Goal: Task Accomplishment & Management: Manage account settings

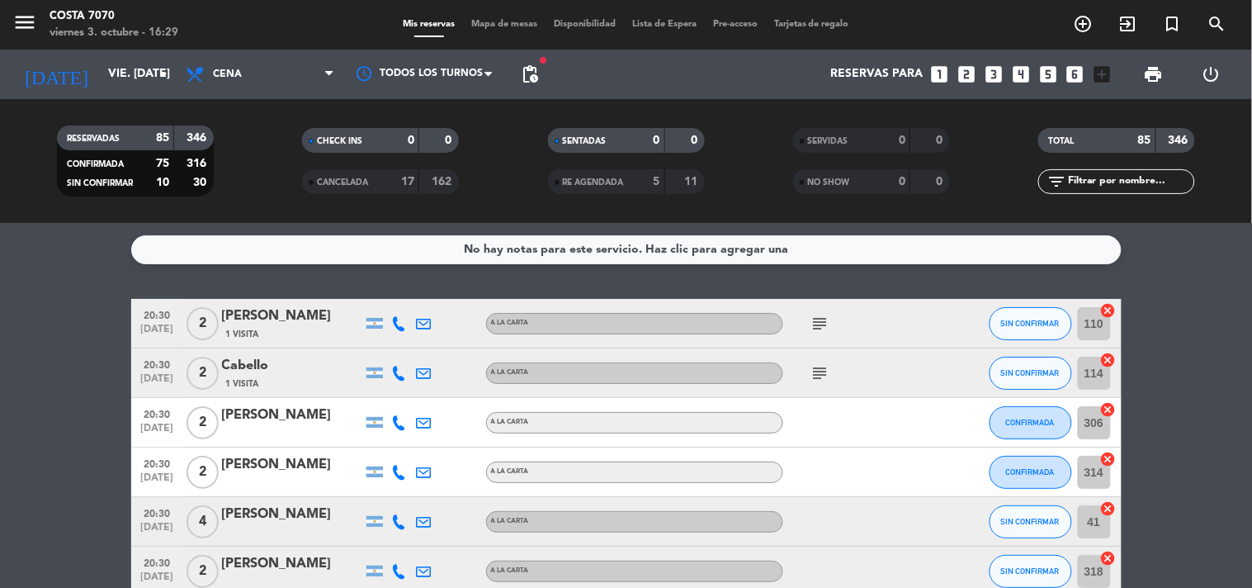
click at [545, 72] on span "pending_actions" at bounding box center [530, 74] width 33 height 33
click at [537, 69] on span "pending_actions" at bounding box center [530, 74] width 20 height 20
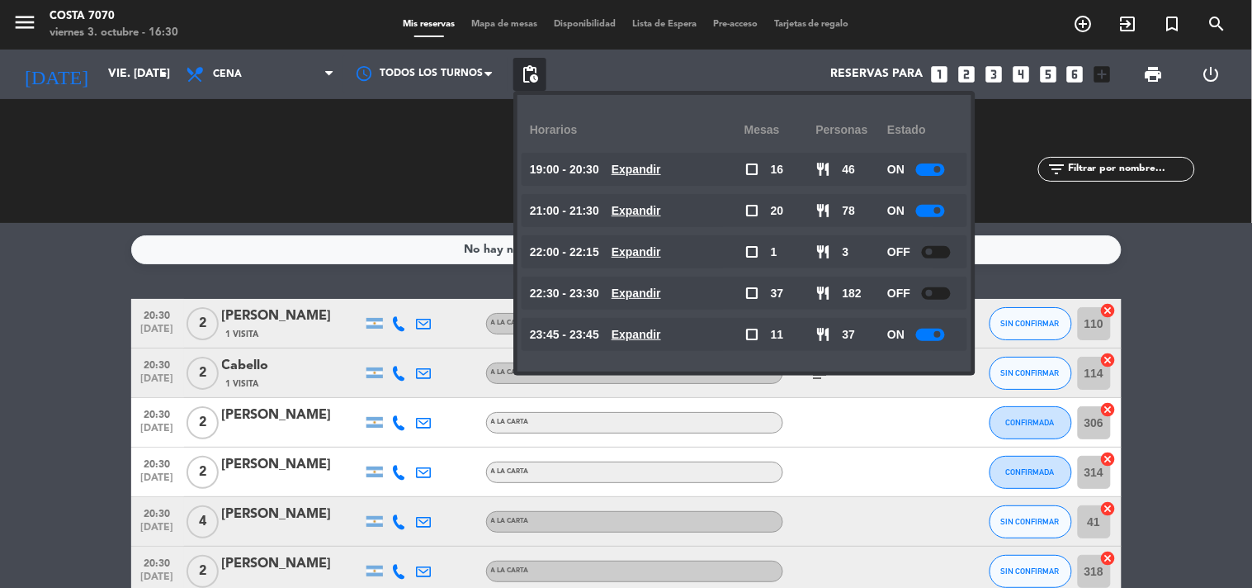
click at [6, 277] on div "No hay notas para este servicio. Haz clic para agregar una 20:30 oct. 3 2 Alan …" at bounding box center [626, 405] width 1252 height 365
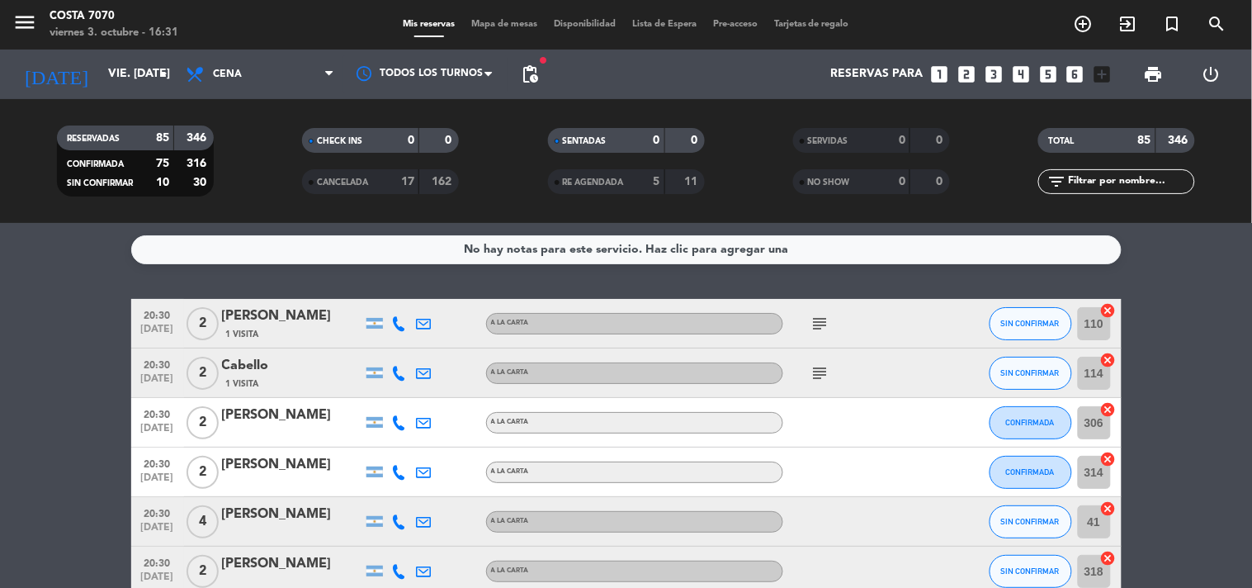
click at [1004, 68] on icon "looks_3" at bounding box center [993, 74] width 21 height 21
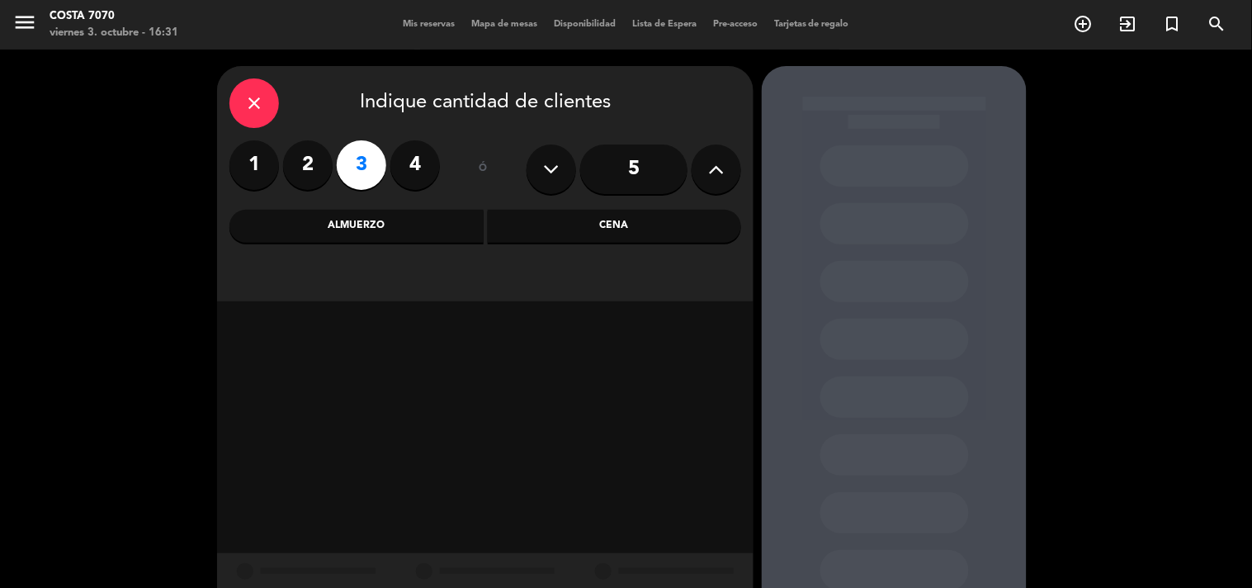
click at [563, 217] on div "Cena" at bounding box center [615, 226] width 254 height 33
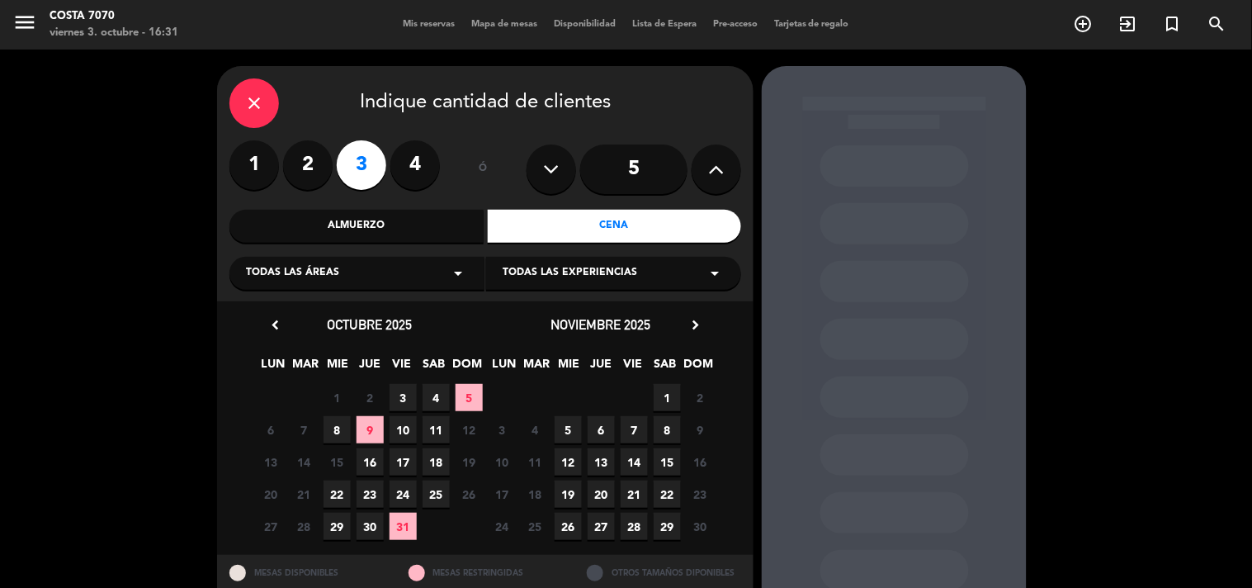
click at [403, 391] on span "3" at bounding box center [403, 397] width 27 height 27
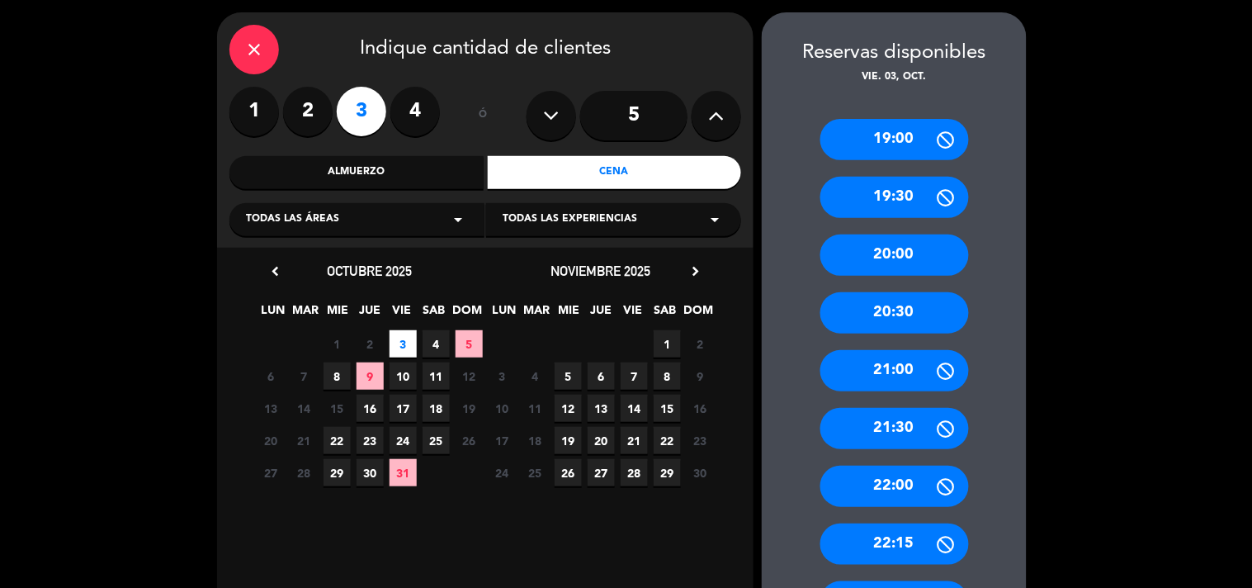
scroll to position [192, 0]
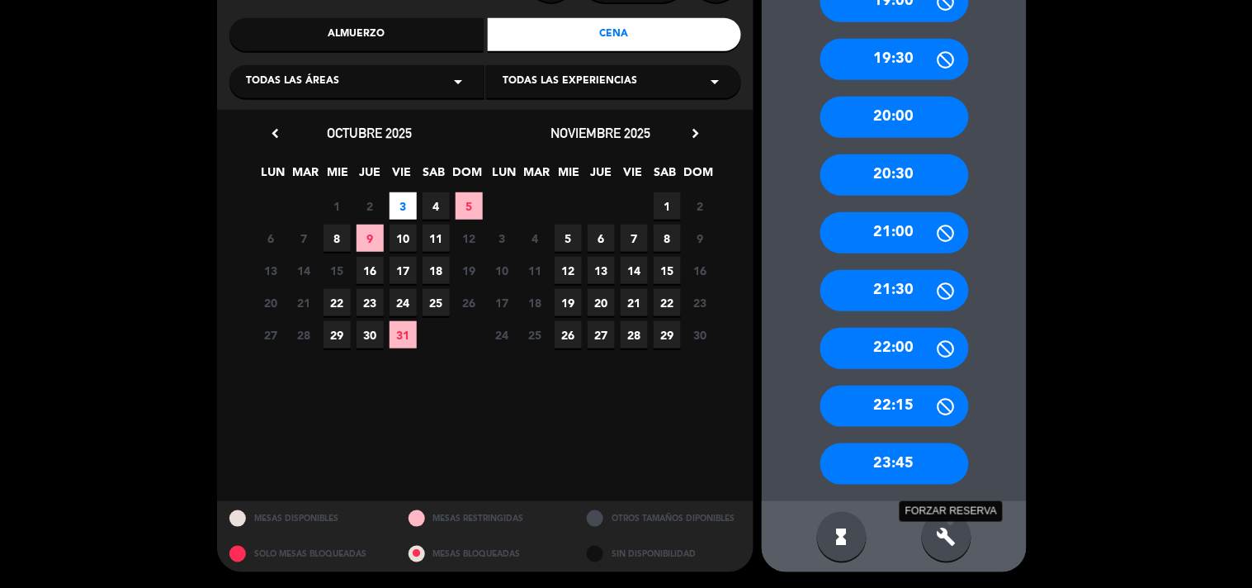
click at [954, 532] on icon "build" at bounding box center [947, 537] width 20 height 20
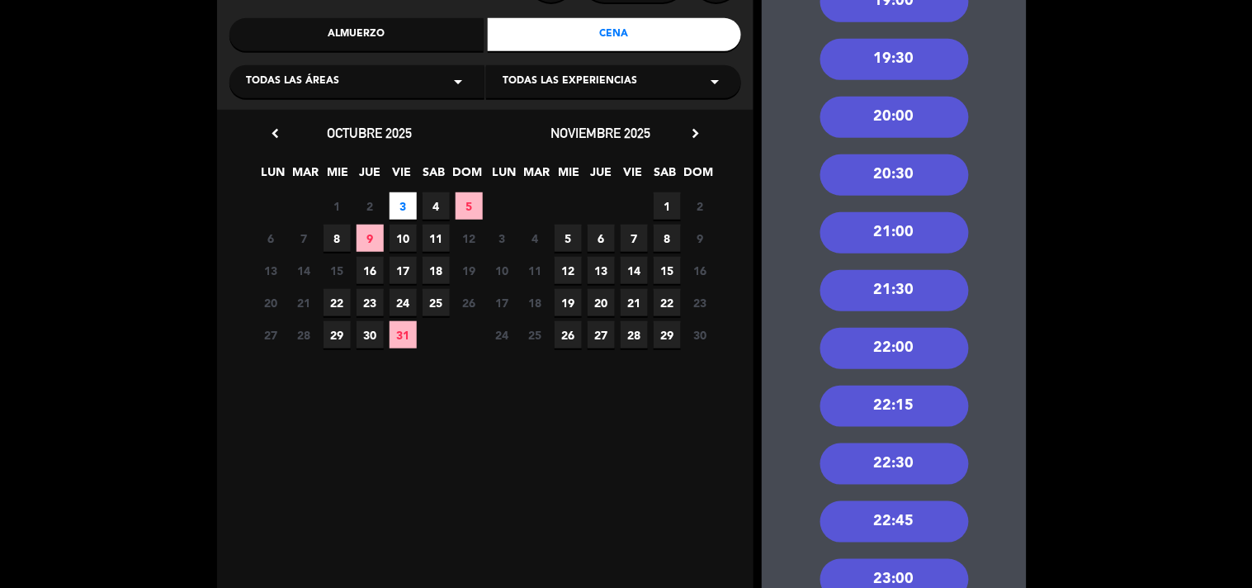
click at [855, 466] on div "22:30" at bounding box center [895, 463] width 149 height 41
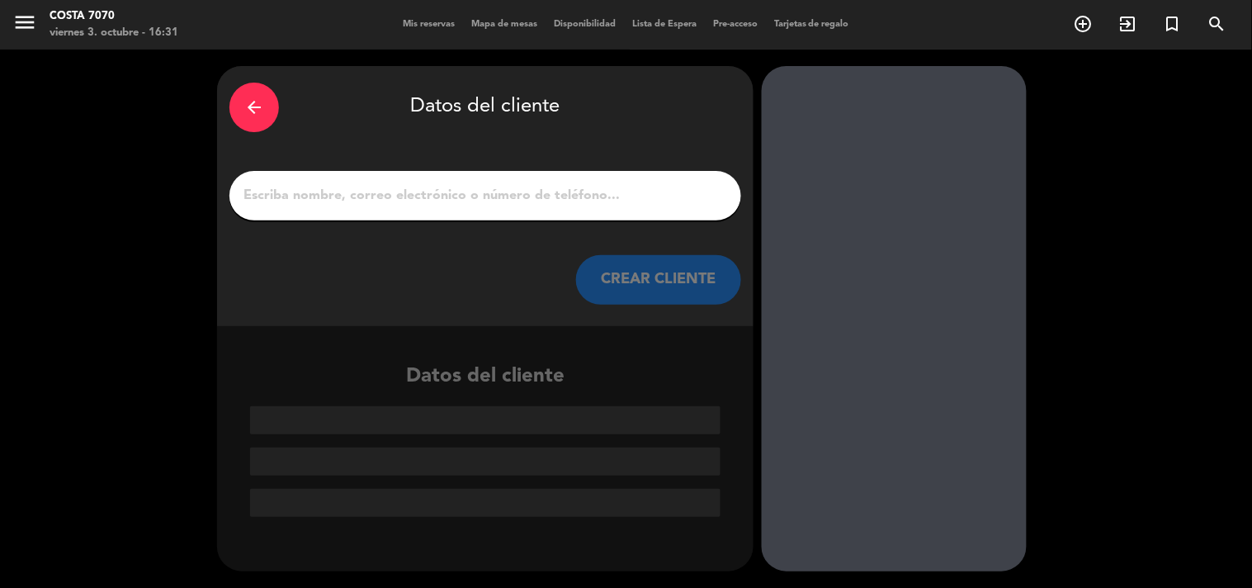
scroll to position [0, 0]
click at [464, 195] on input "1" at bounding box center [485, 195] width 487 height 23
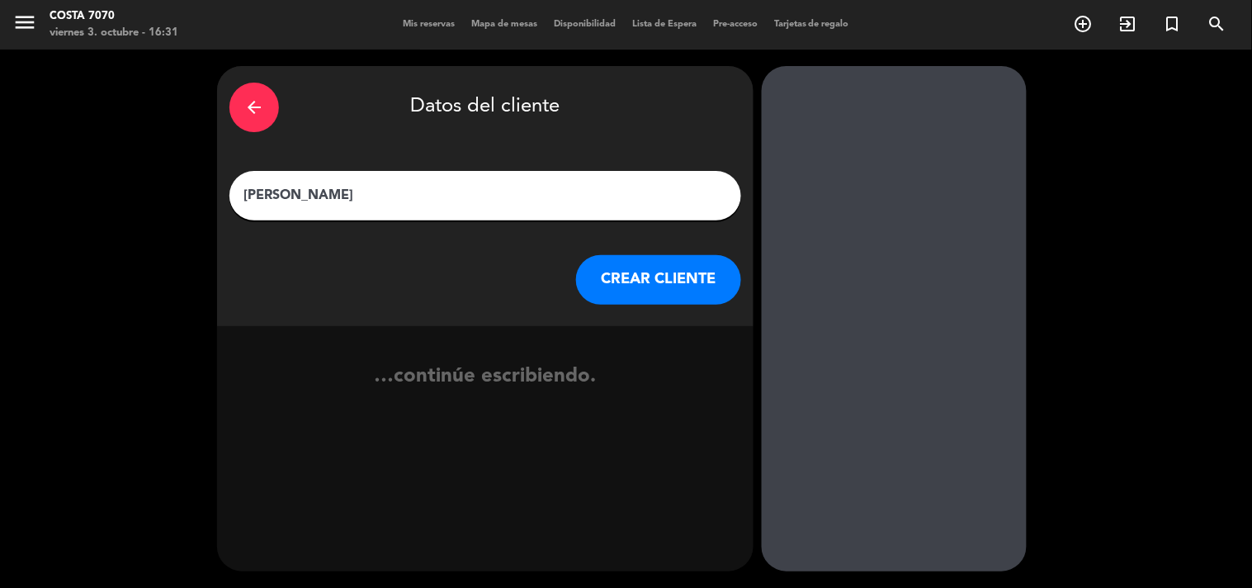
type input "[PERSON_NAME]"
click at [621, 302] on button "CREAR CLIENTE" at bounding box center [658, 280] width 165 height 50
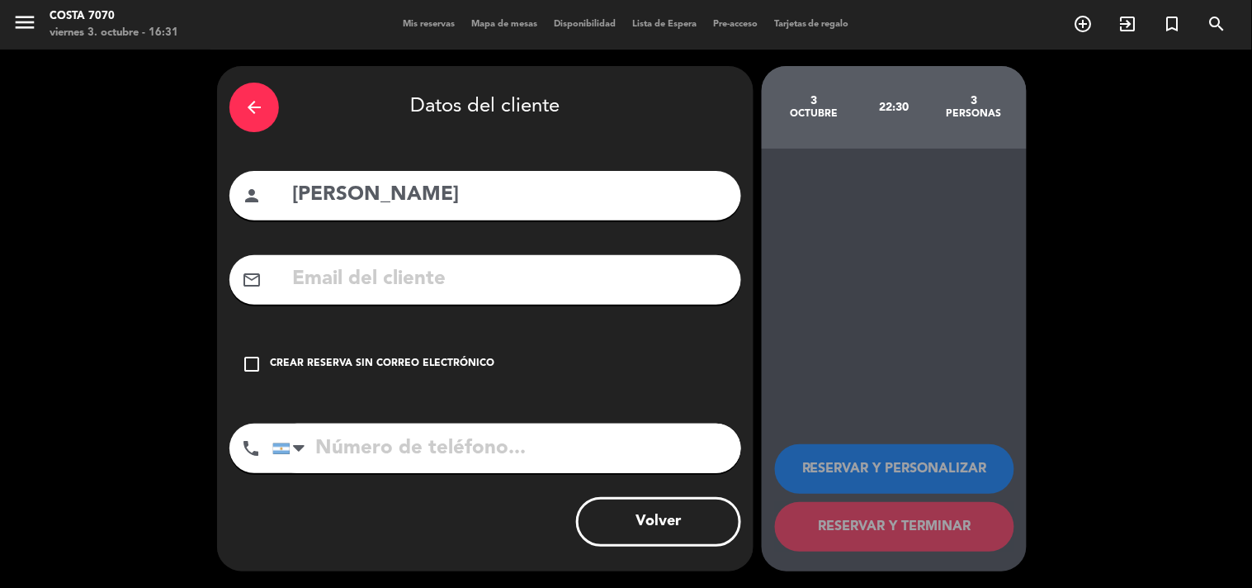
click at [410, 360] on div "Crear reserva sin correo electrónico" at bounding box center [382, 364] width 225 height 17
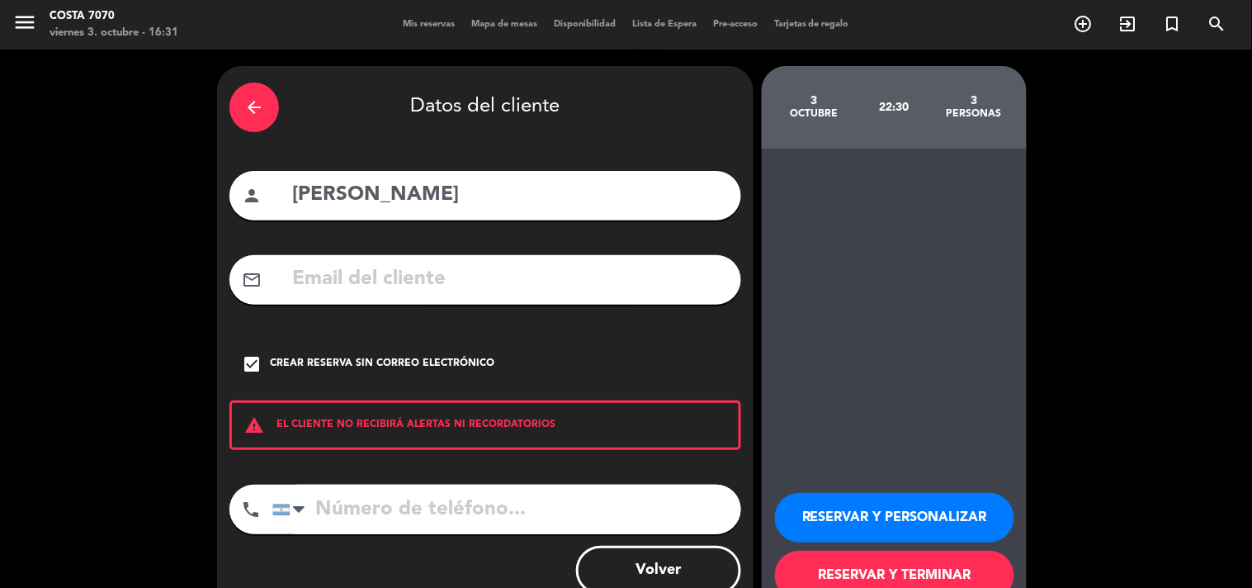
click at [794, 521] on button "RESERVAR Y PERSONALIZAR" at bounding box center [894, 518] width 239 height 50
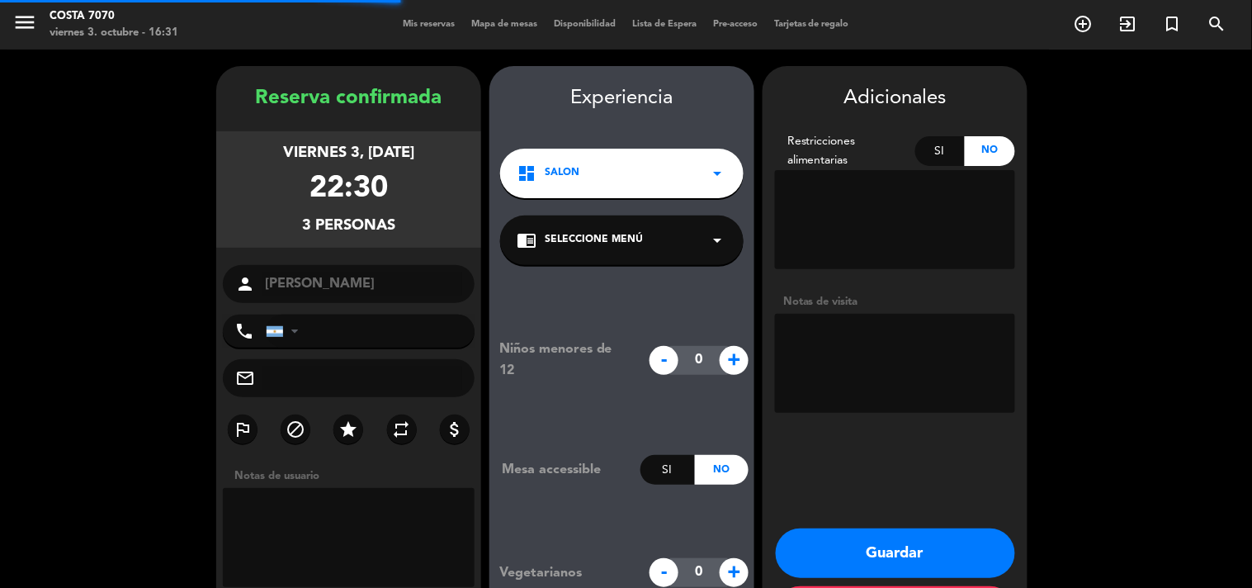
scroll to position [66, 0]
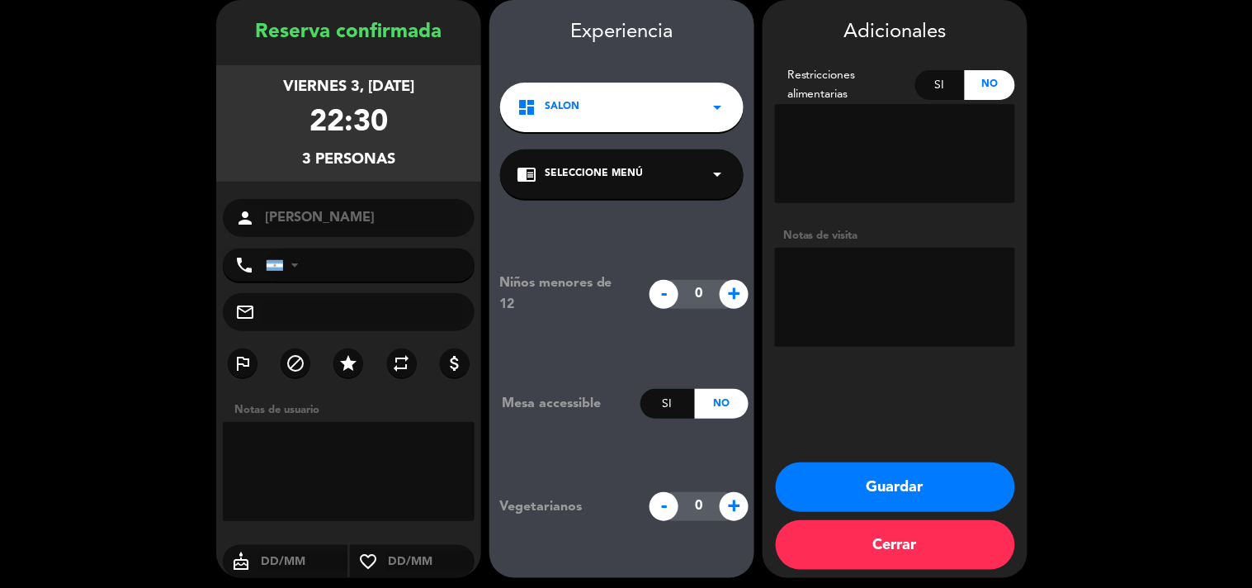
click at [847, 296] on textarea at bounding box center [895, 297] width 240 height 99
click at [867, 298] on textarea at bounding box center [895, 297] width 240 height 99
type textarea "Res Agus Espa - 3 pagas - 1 invitación 100% (firma Rober)"
click at [925, 471] on button "Guardar" at bounding box center [895, 487] width 239 height 50
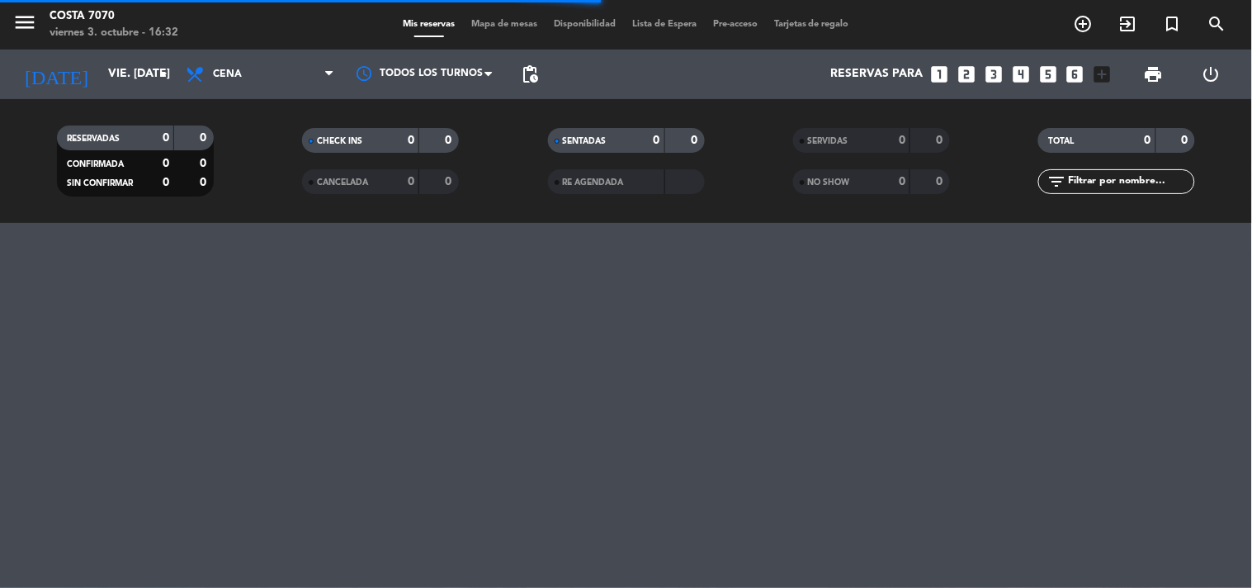
click at [1099, 178] on input "text" at bounding box center [1131, 182] width 128 height 18
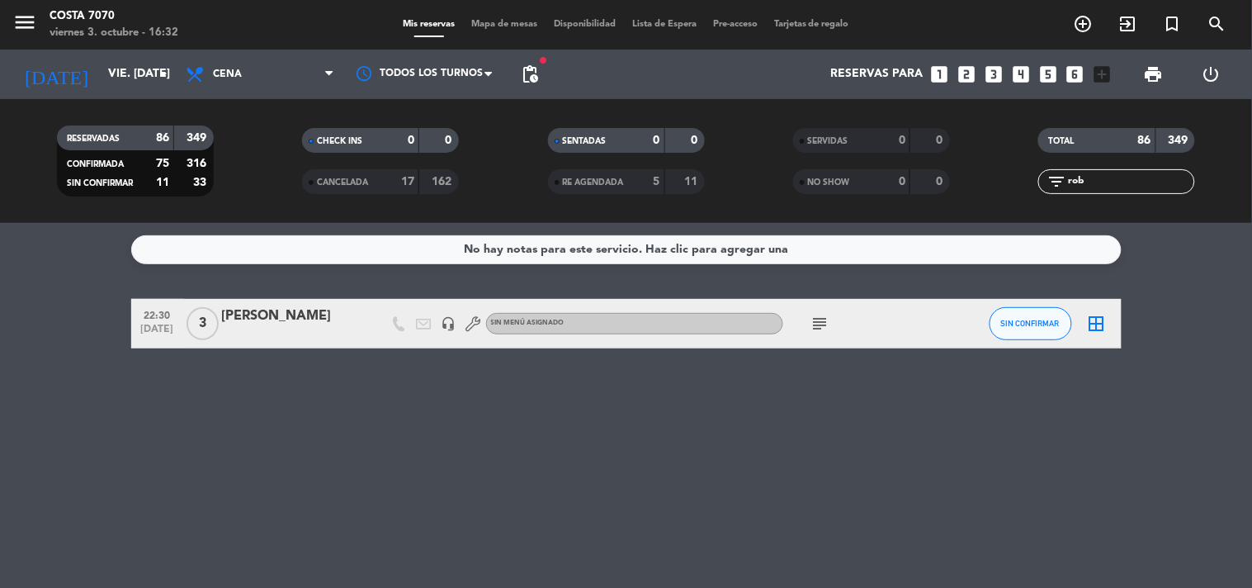
type input "rob"
click at [263, 328] on div at bounding box center [292, 334] width 140 height 13
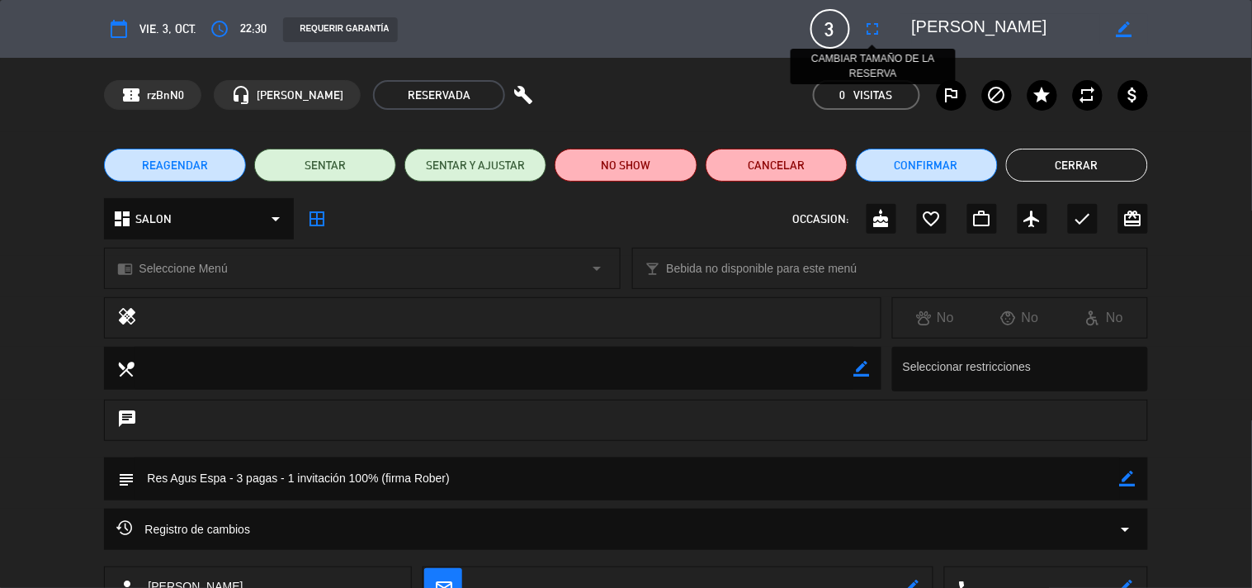
click at [873, 26] on icon "fullscreen" at bounding box center [874, 29] width 20 height 20
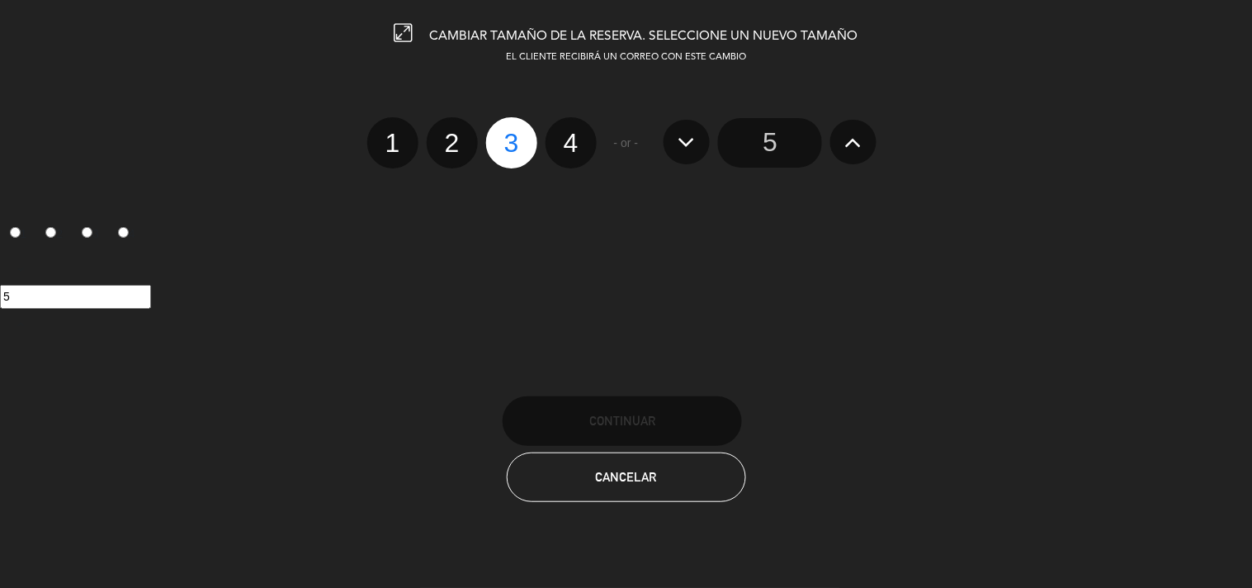
click at [575, 144] on label "4" at bounding box center [571, 142] width 51 height 51
click at [575, 134] on input "4" at bounding box center [569, 128] width 11 height 11
radio input "true"
radio input "false"
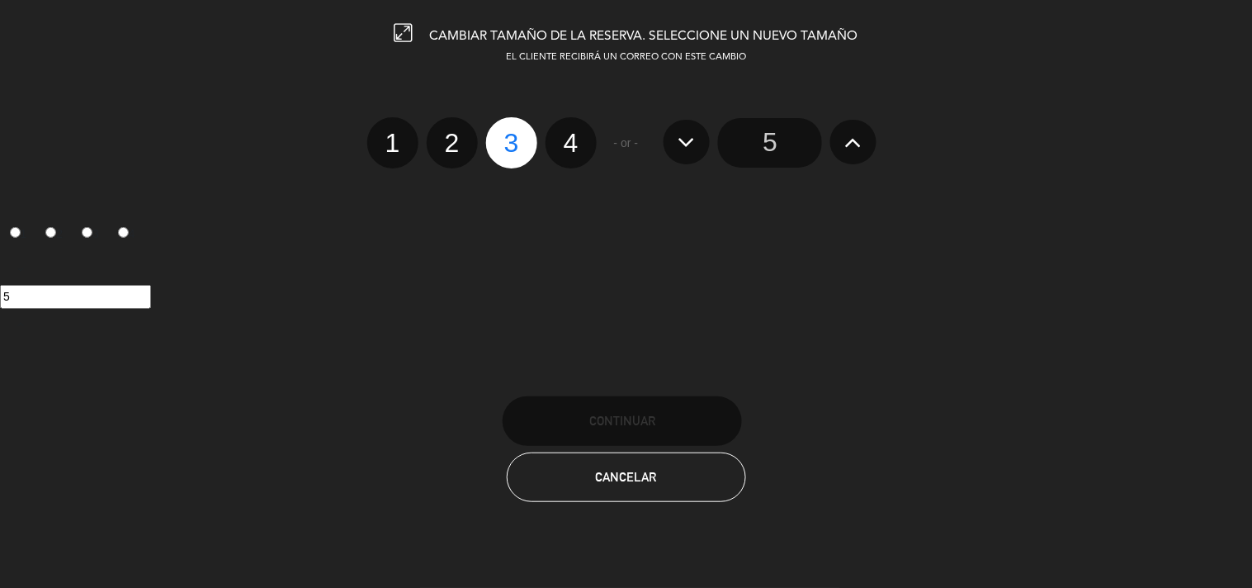
radio input "false"
radio input "true"
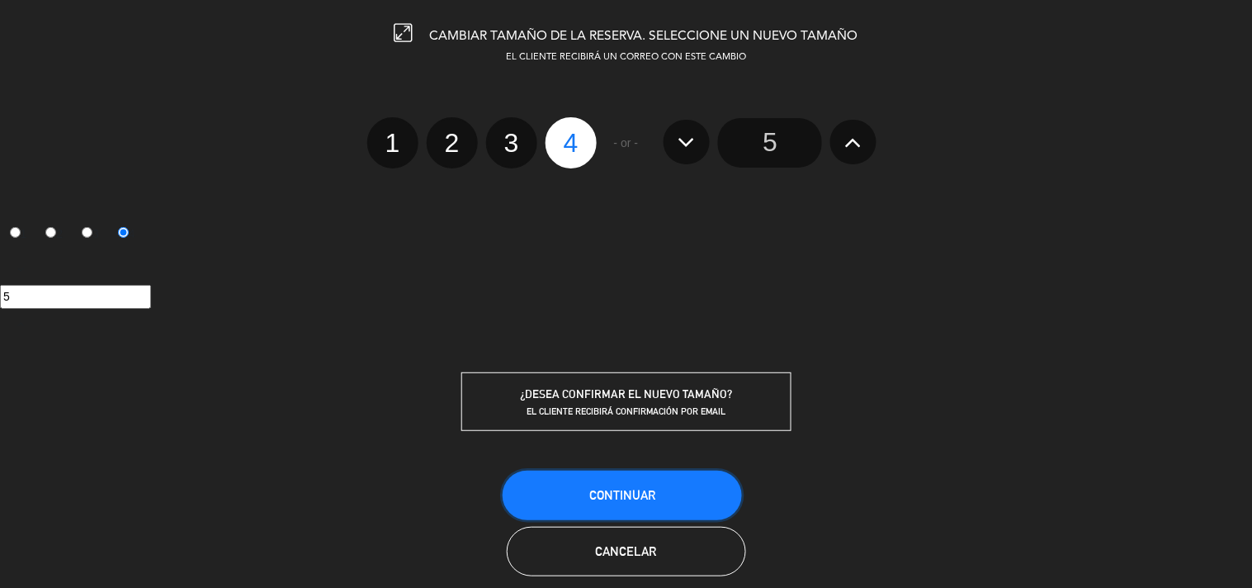
click at [686, 485] on button "Continuar" at bounding box center [622, 496] width 239 height 50
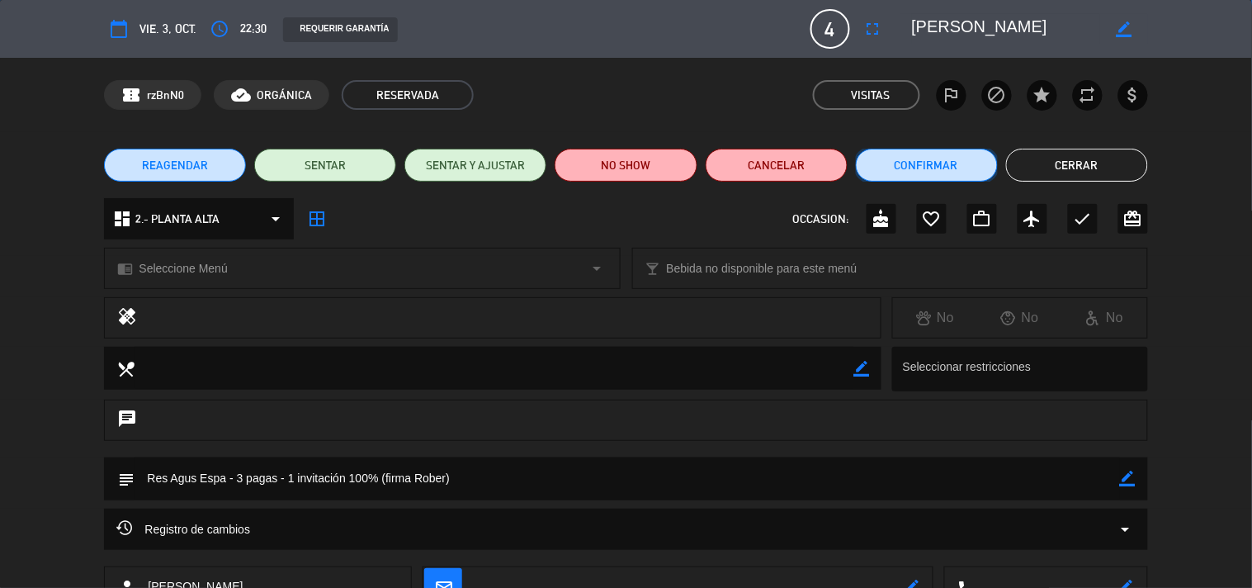
click at [933, 163] on button "Confirmar" at bounding box center [927, 165] width 142 height 33
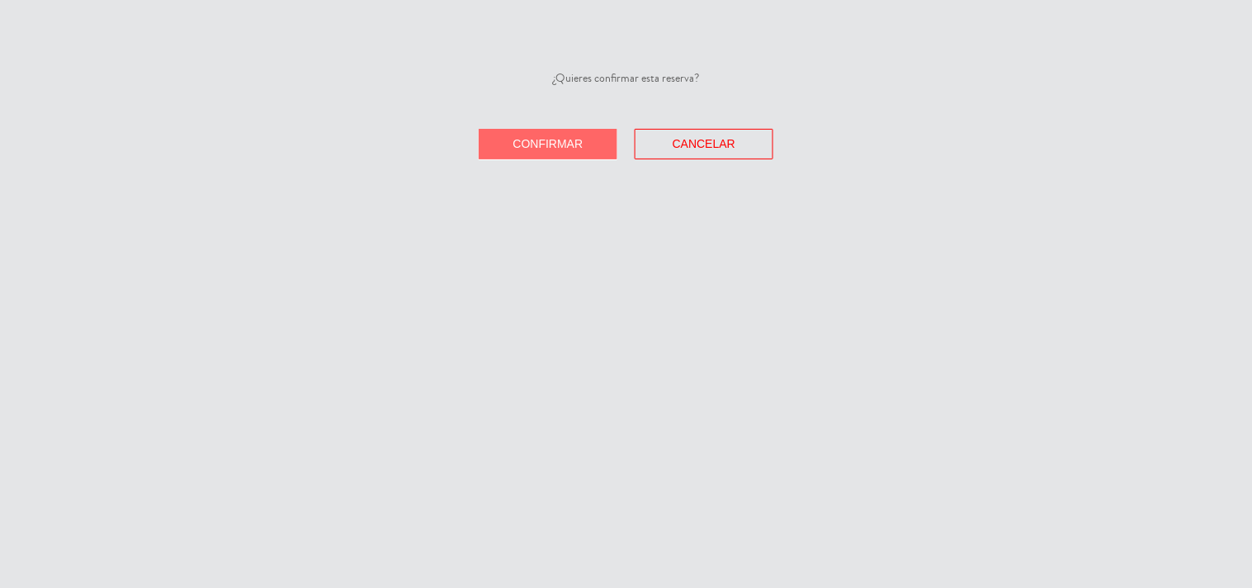
click at [510, 146] on button "Confirmar" at bounding box center [548, 144] width 139 height 31
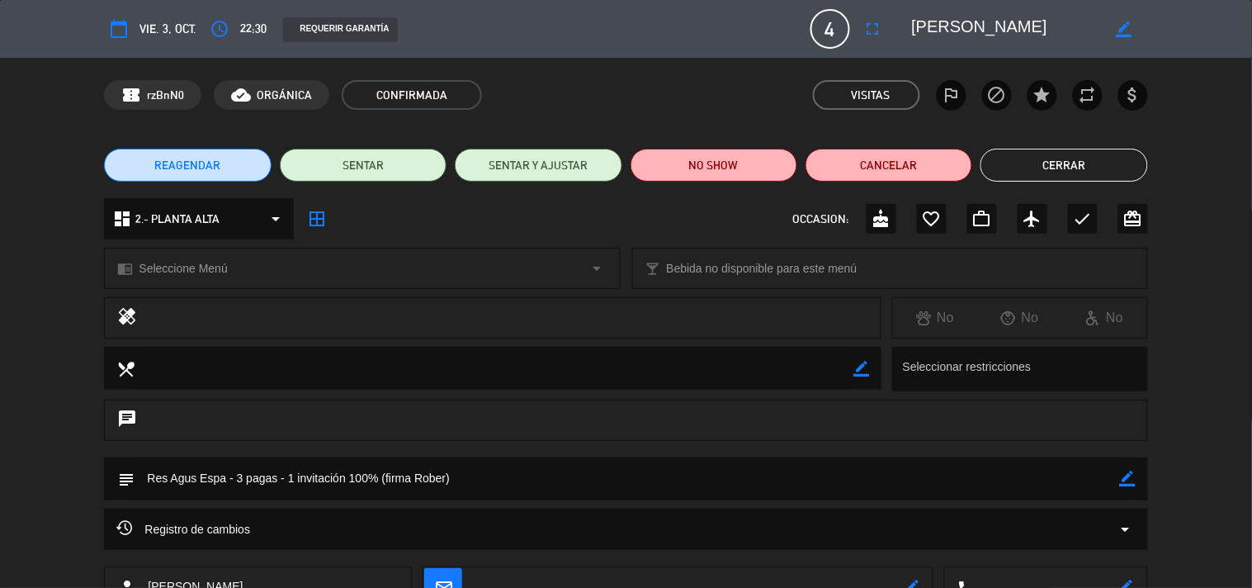
click at [1021, 173] on button "Cerrar" at bounding box center [1064, 165] width 167 height 33
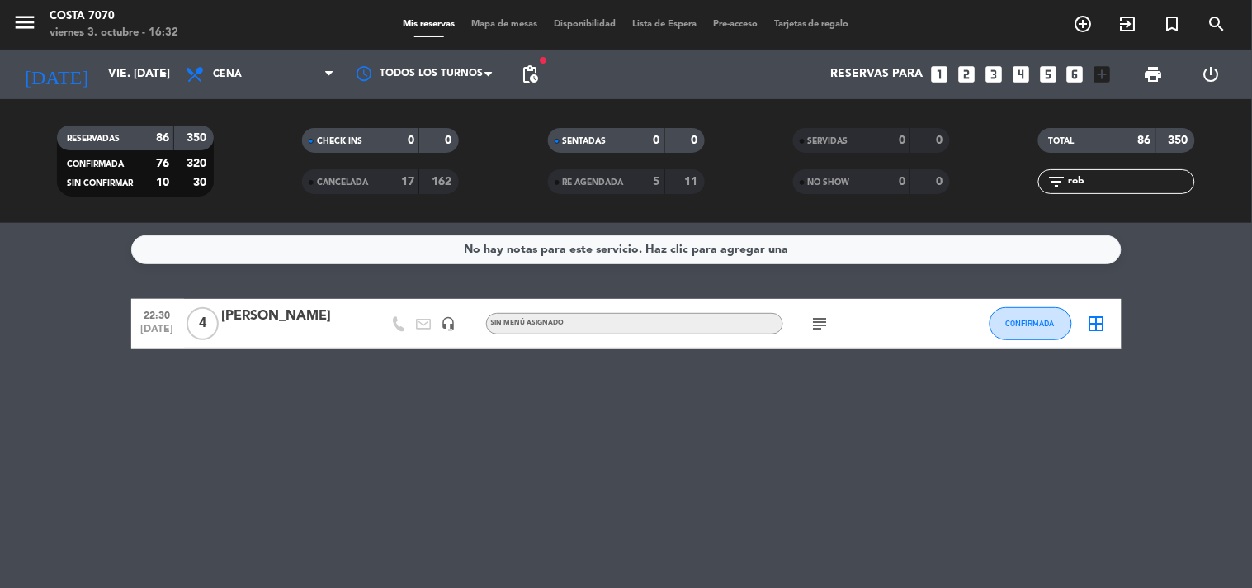
click at [1086, 174] on input "rob" at bounding box center [1131, 182] width 128 height 18
